Goal: Find specific page/section: Find specific page/section

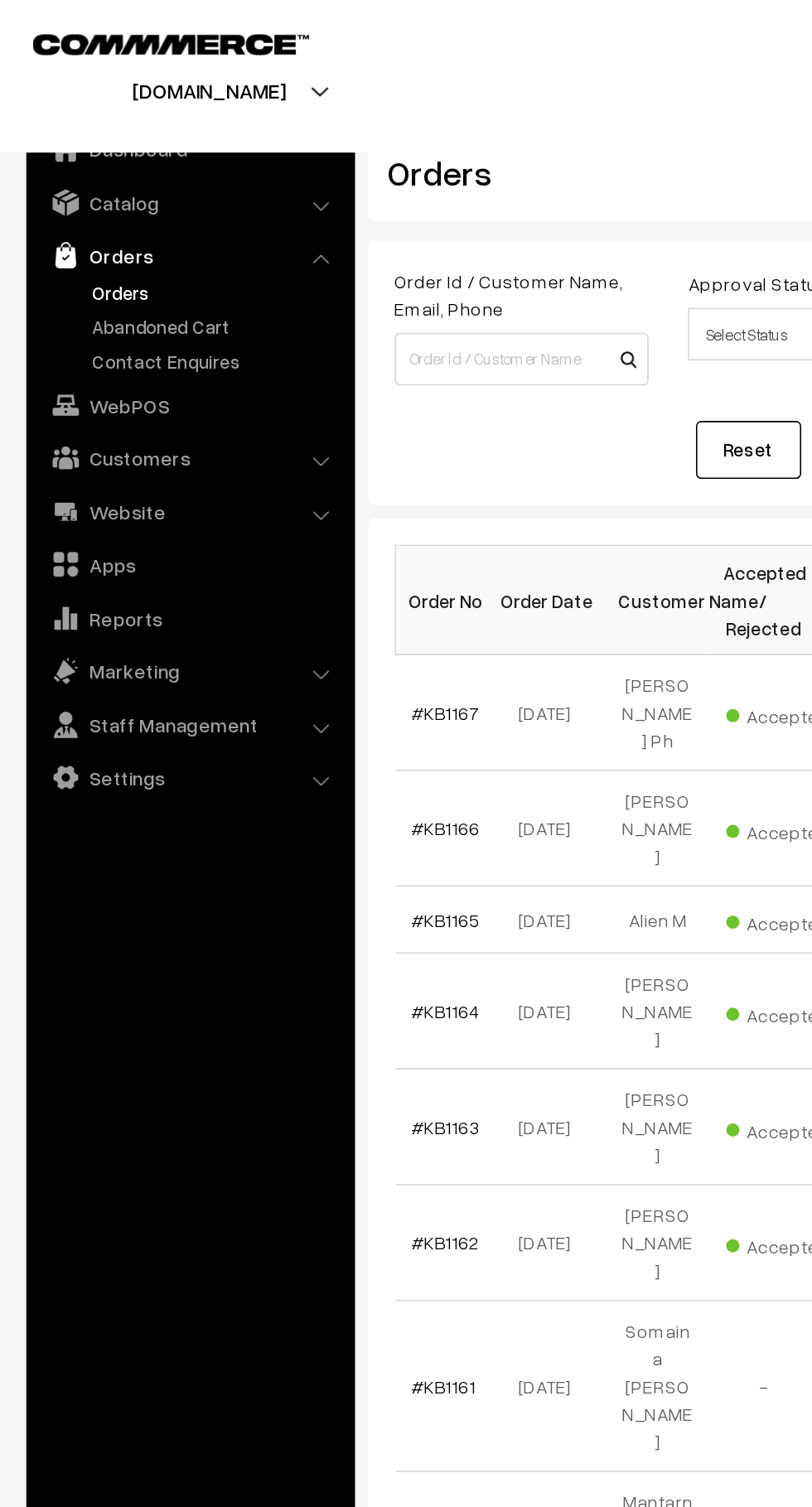
click at [146, 208] on link "Abandoned Cart" at bounding box center [135, 206] width 164 height 18
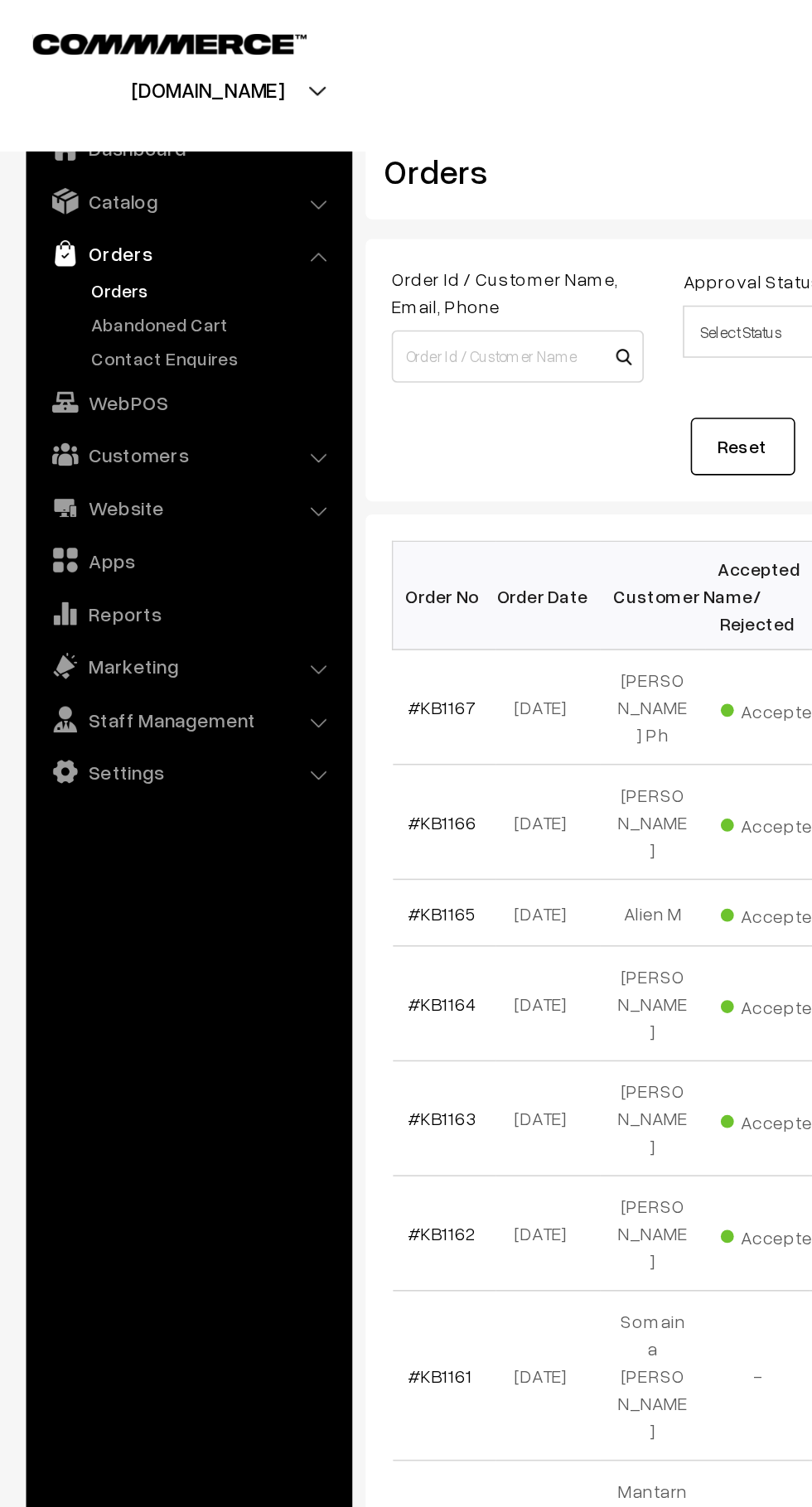
click at [131, 198] on link "Abandoned Cart" at bounding box center [135, 206] width 164 height 18
